Goal: Transaction & Acquisition: Purchase product/service

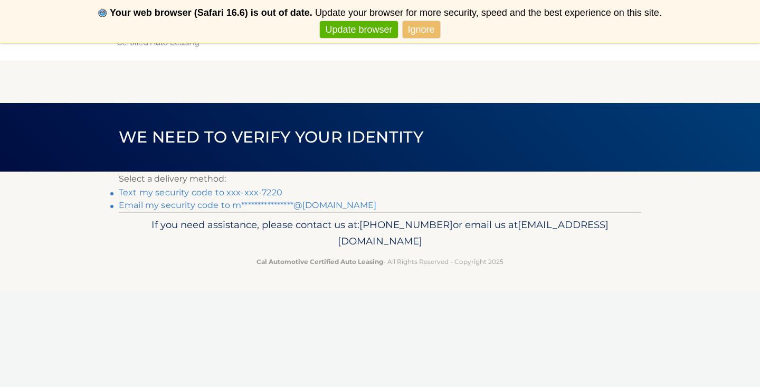
click at [267, 192] on link "Text my security code to xxx-xxx-7220" at bounding box center [201, 192] width 164 height 10
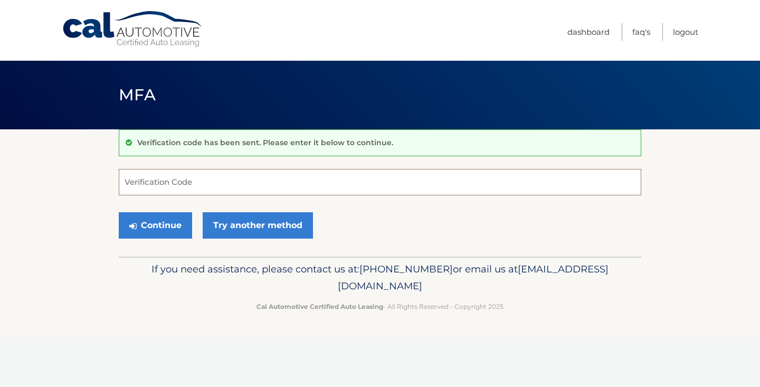
click at [261, 186] on input "Verification Code" at bounding box center [380, 182] width 523 height 26
type input "718019"
click at [155, 233] on button "Continue" at bounding box center [155, 225] width 73 height 26
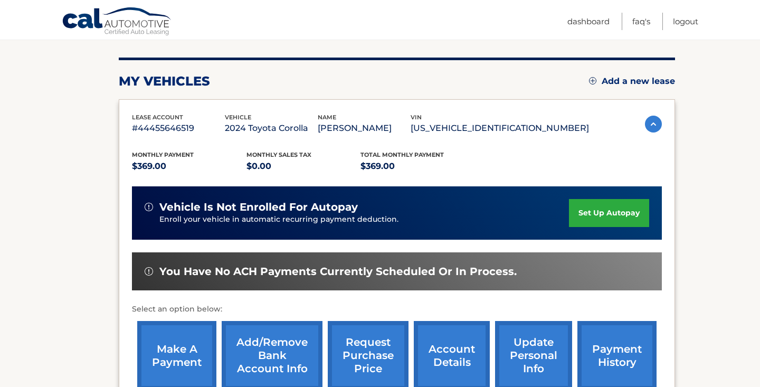
scroll to position [139, 0]
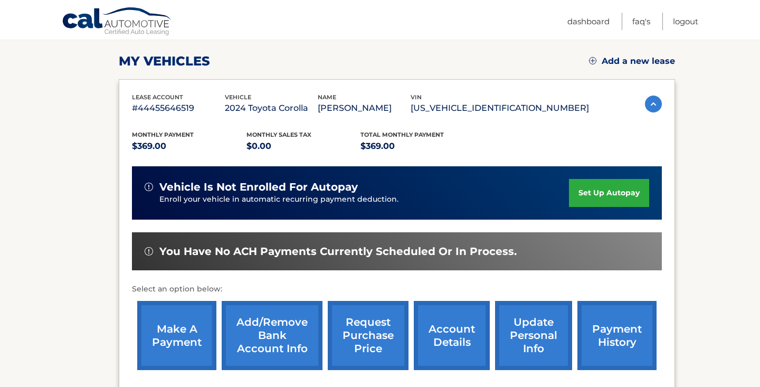
click at [190, 361] on link "make a payment" at bounding box center [176, 335] width 79 height 69
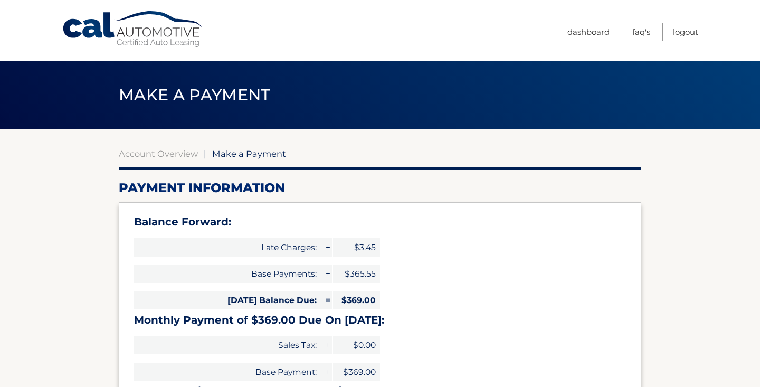
select select "ZTIwZjg5YmUtYmQzNi00NjFmLWE5YzUtZTMyNDQ1NTE2ODVk"
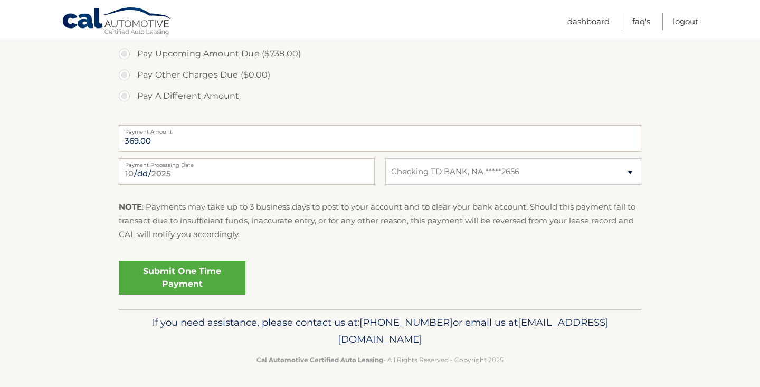
scroll to position [435, 0]
click at [212, 282] on link "Submit One Time Payment" at bounding box center [182, 279] width 127 height 34
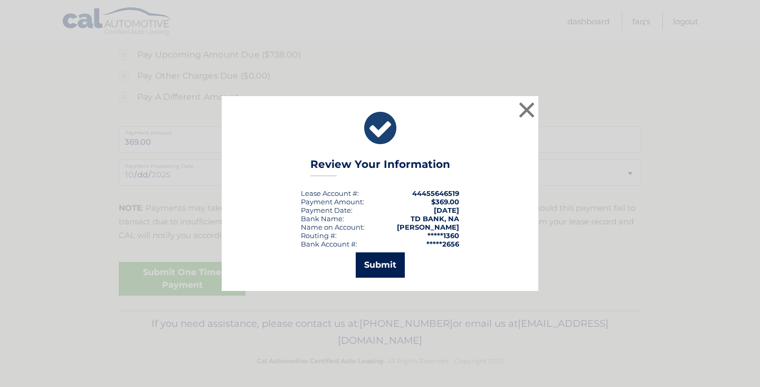
click at [367, 260] on button "Submit" at bounding box center [380, 264] width 49 height 25
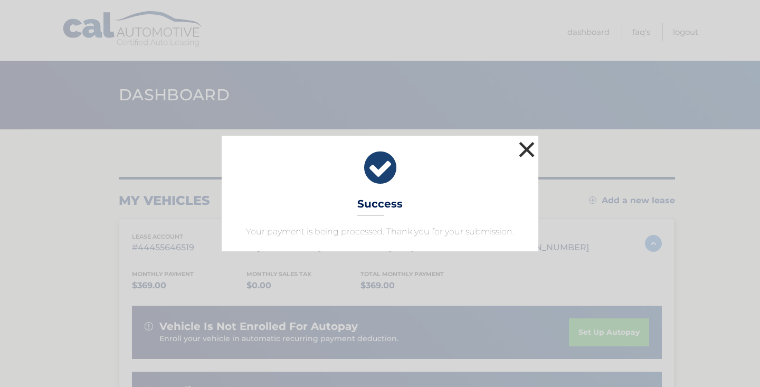
click at [528, 151] on button "×" at bounding box center [526, 149] width 21 height 21
